Goal: Task Accomplishment & Management: Use online tool/utility

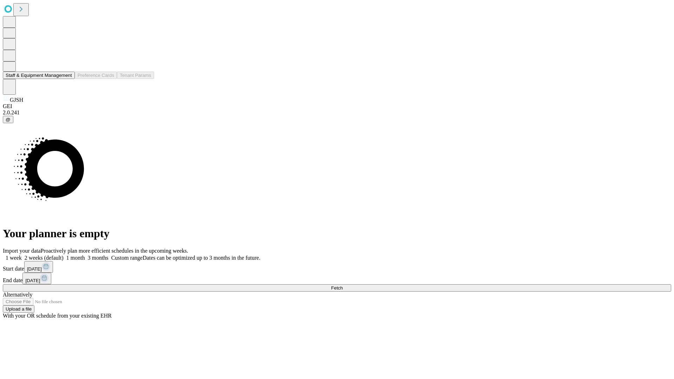
click at [67, 79] on button "Staff & Equipment Management" at bounding box center [39, 75] width 72 height 7
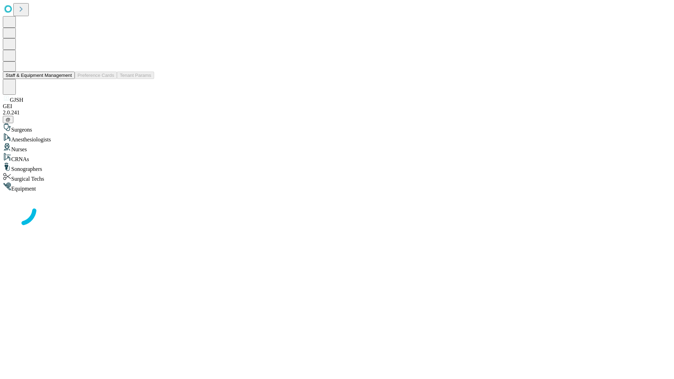
click at [67, 79] on button "Staff & Equipment Management" at bounding box center [39, 75] width 72 height 7
